Goal: Task Accomplishment & Management: Manage account settings

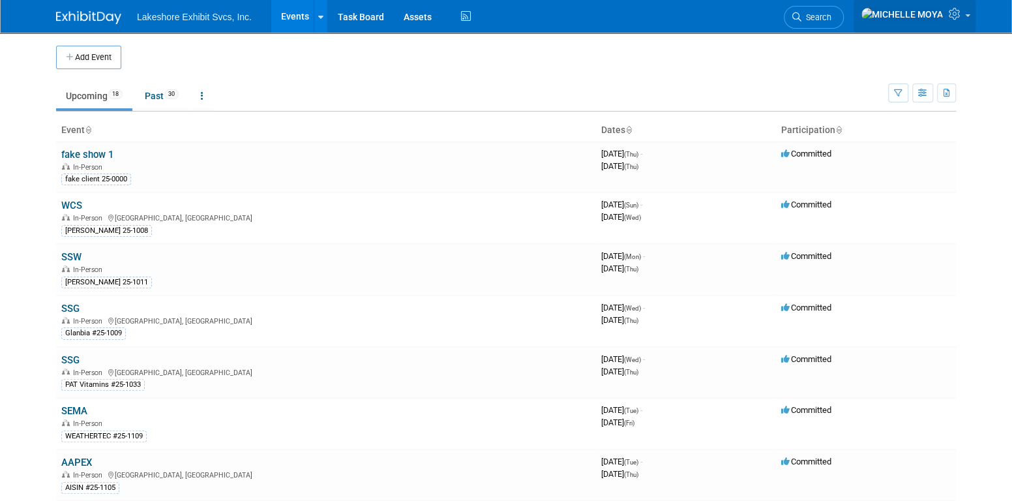
click at [956, 14] on icon at bounding box center [956, 14] width 15 height 12
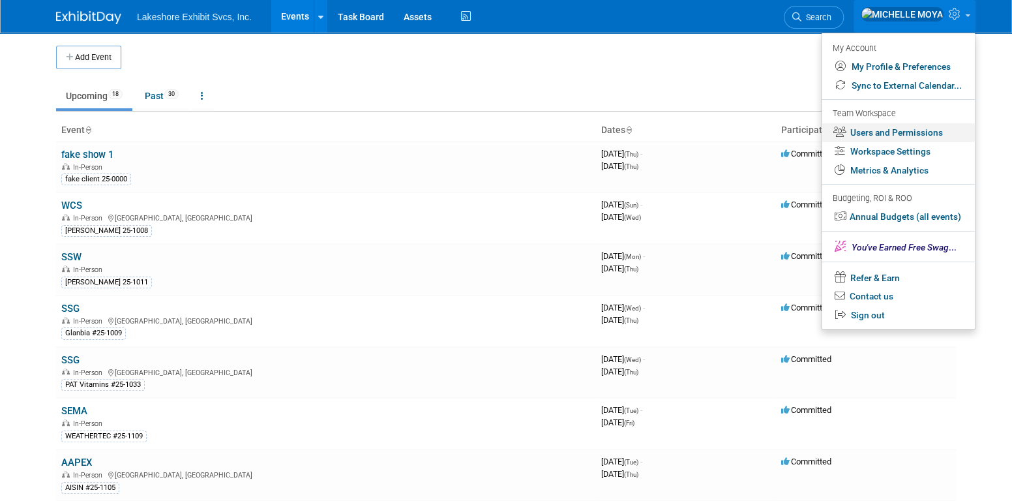
click at [920, 138] on link "Users and Permissions" at bounding box center [897, 132] width 153 height 19
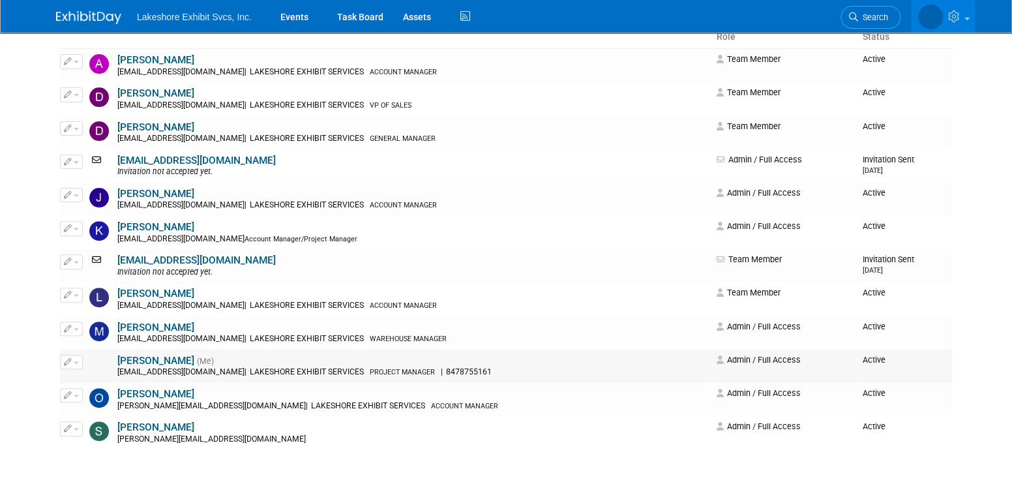
scroll to position [65, 0]
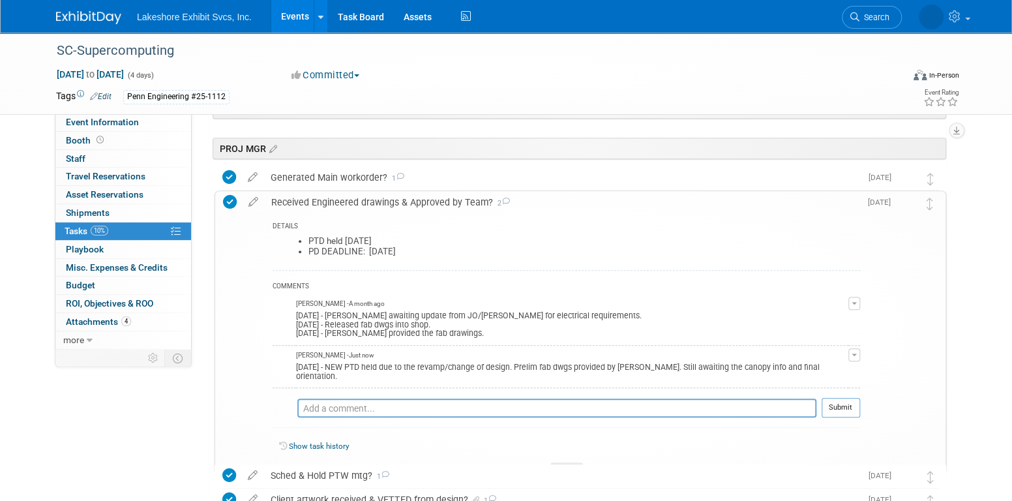
click at [391, 203] on div "Received Engineered drawings & Approved by Team? 2" at bounding box center [562, 202] width 595 height 22
